Goal: Information Seeking & Learning: Understand process/instructions

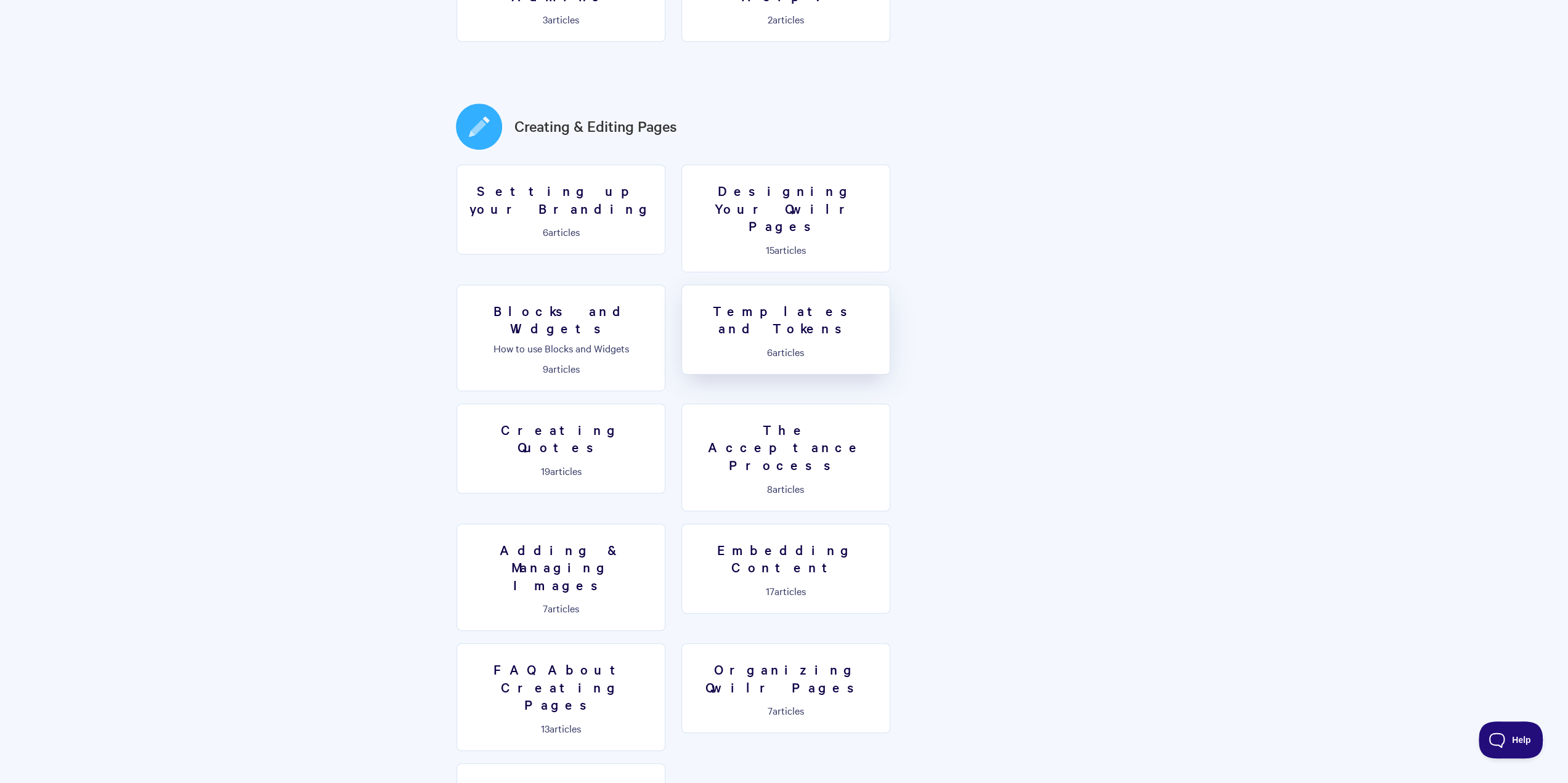
scroll to position [555, 0]
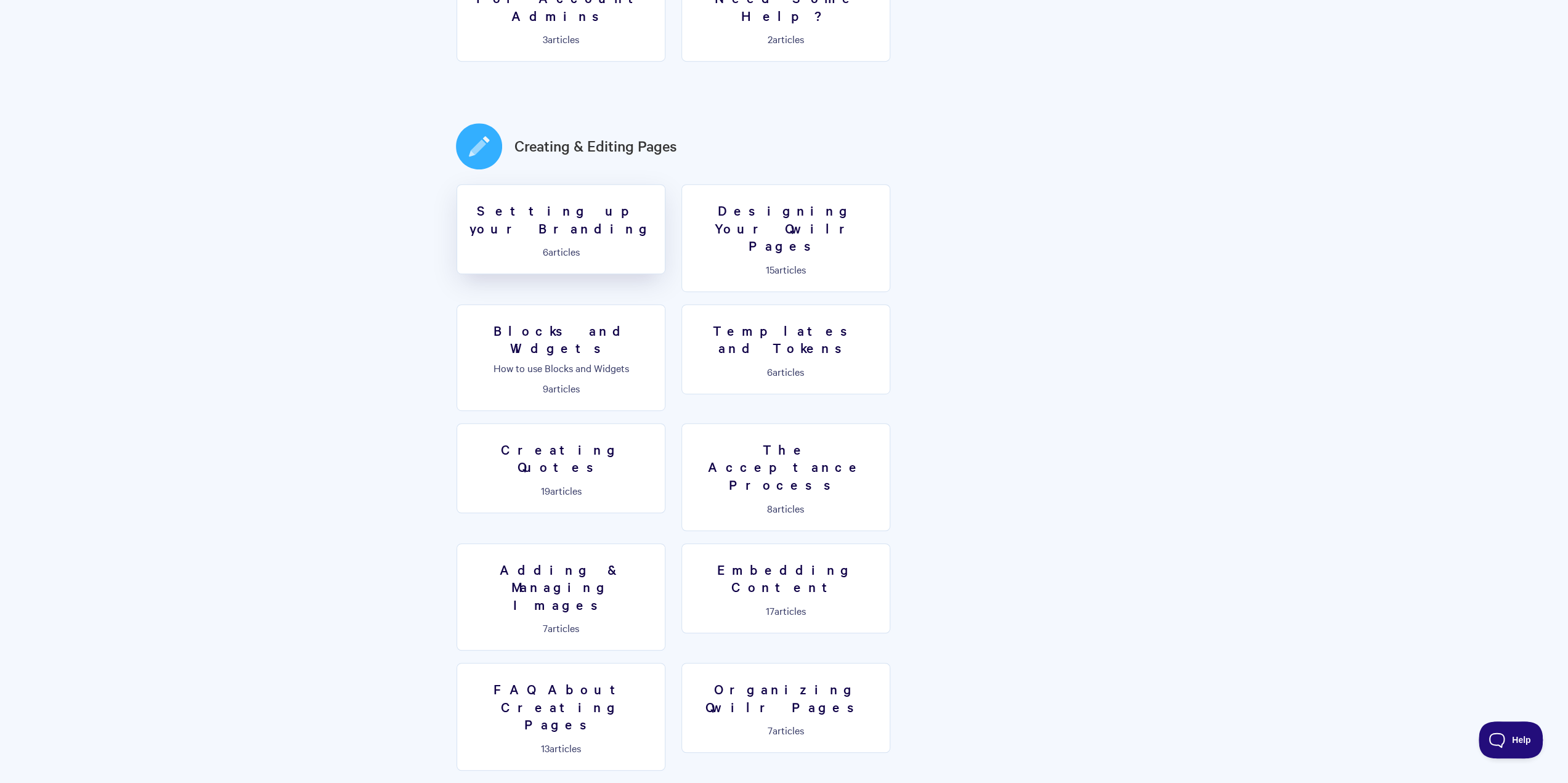
click at [591, 187] on link "Setting up your Branding 6 articles" at bounding box center [560, 229] width 209 height 90
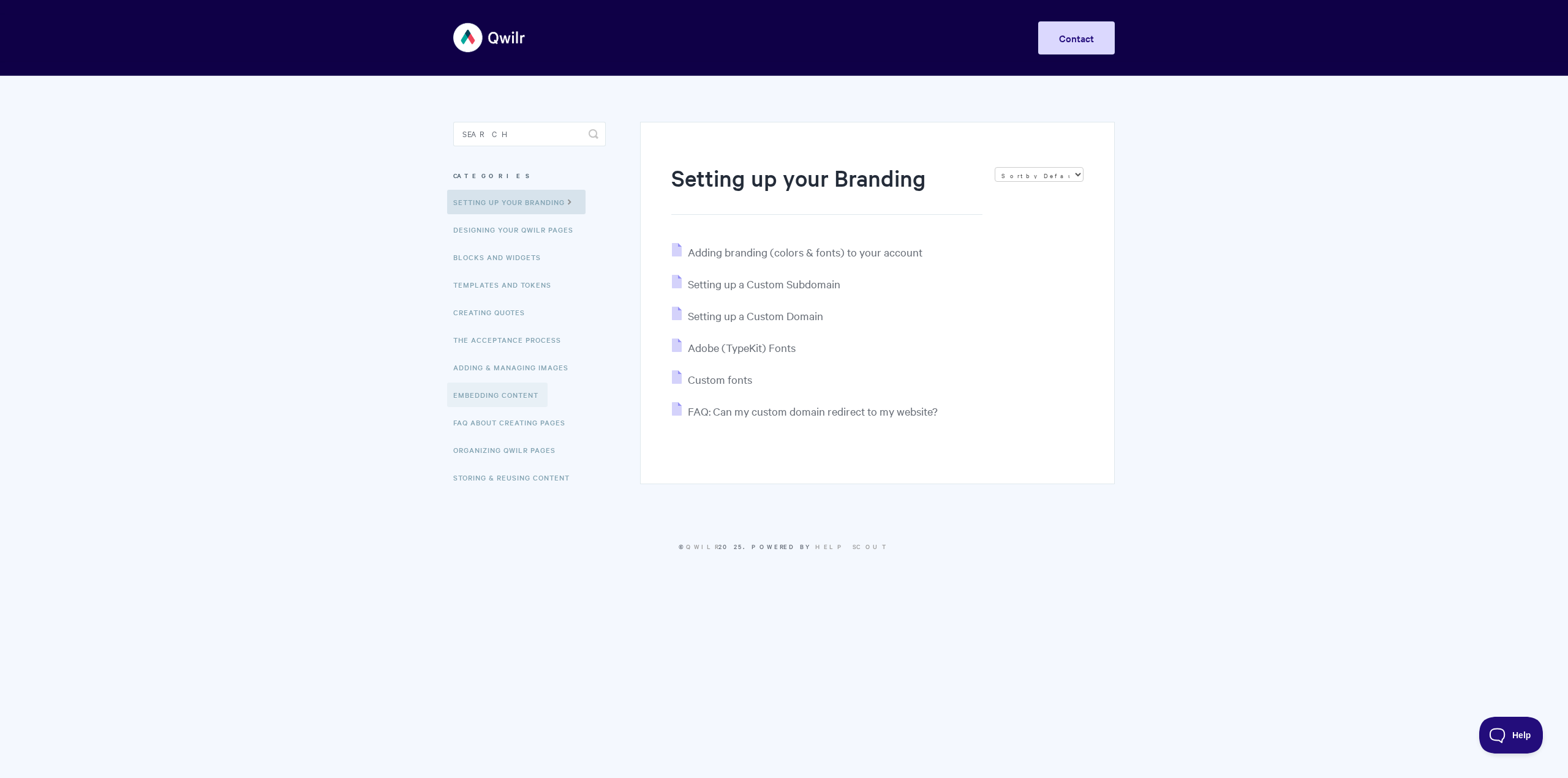
click at [498, 402] on link "Embedding Content" at bounding box center [497, 395] width 101 height 25
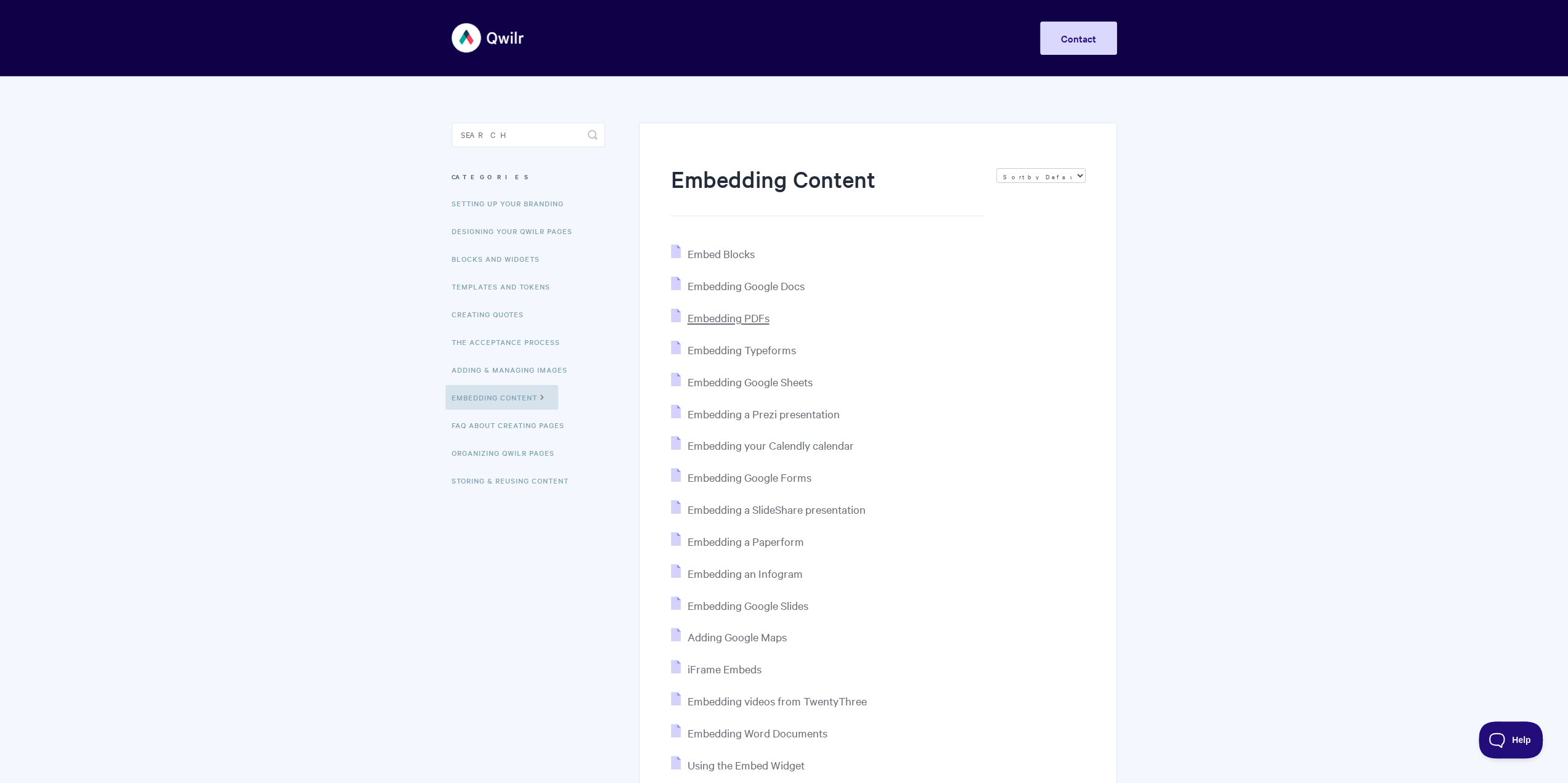
click at [729, 318] on span "Embedding PDFs" at bounding box center [727, 317] width 82 height 14
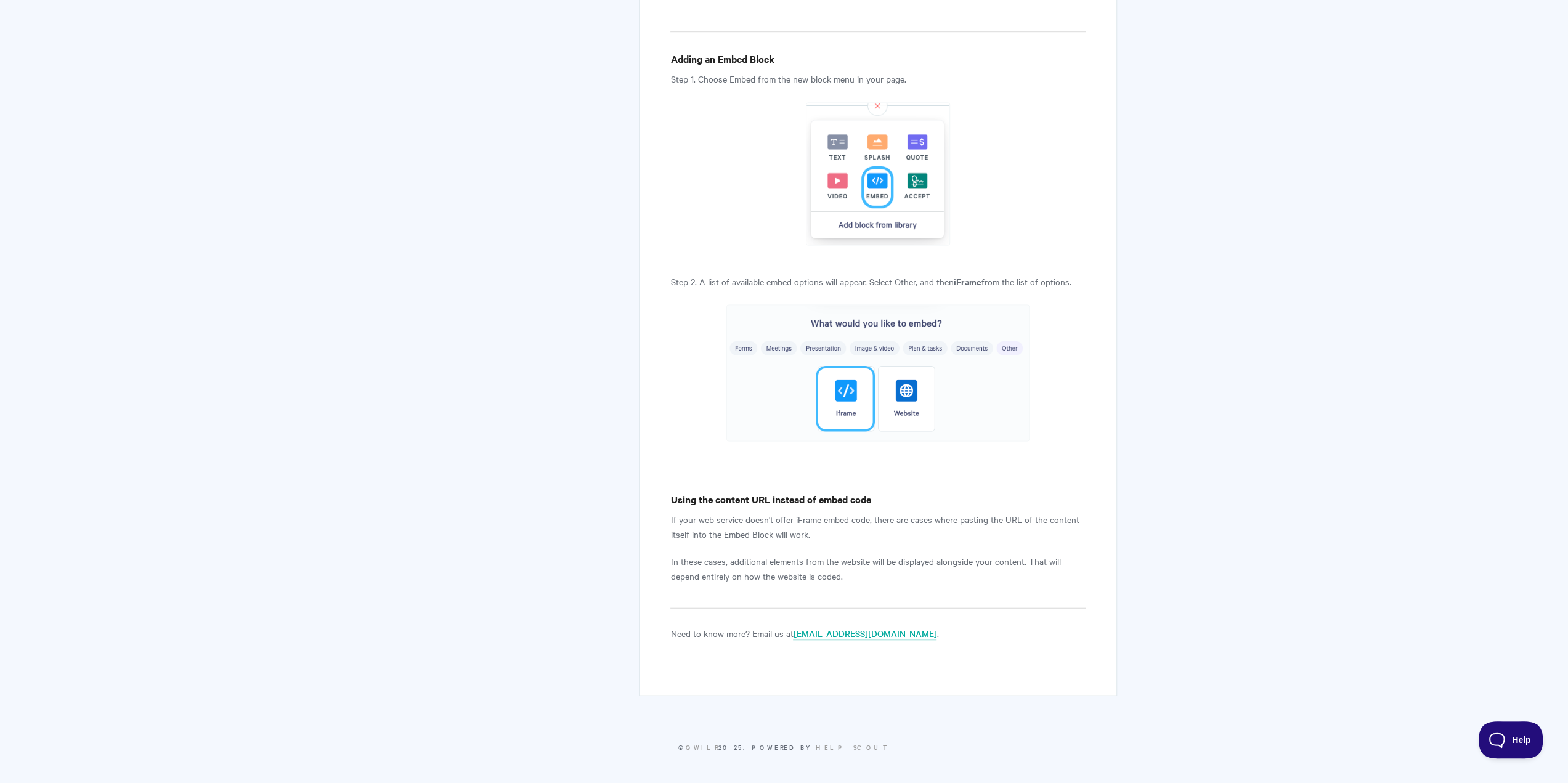
scroll to position [2274, 0]
